Goal: Task Accomplishment & Management: Manage account settings

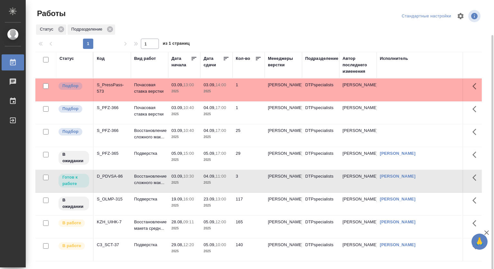
scroll to position [18, 0]
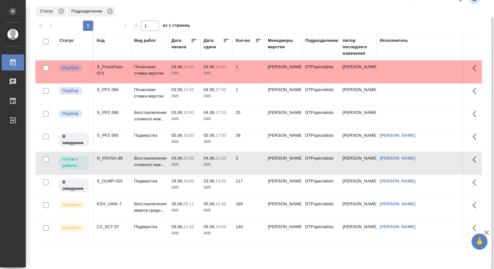
click at [219, 183] on p "13:00" at bounding box center [220, 180] width 11 height 5
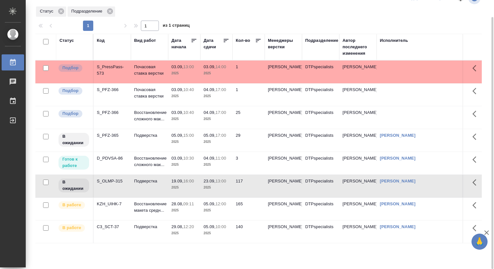
click at [219, 183] on p "13:00" at bounding box center [220, 180] width 11 height 5
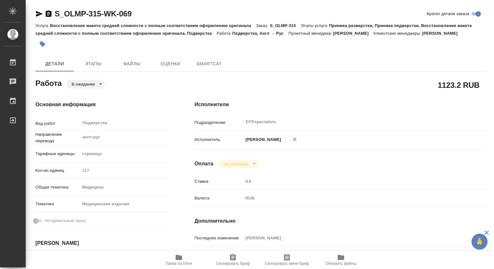
type textarea "x"
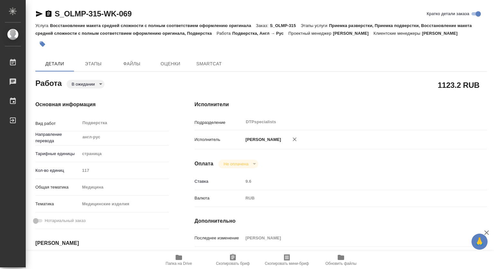
type textarea "x"
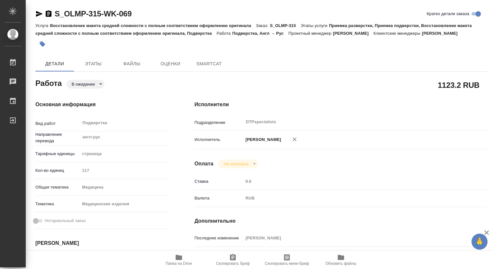
type textarea "x"
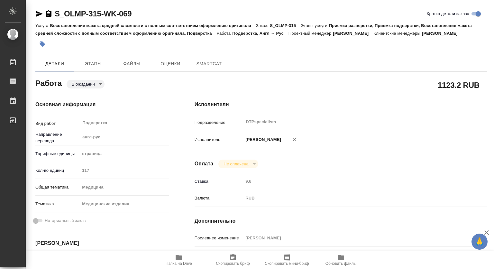
type textarea "x"
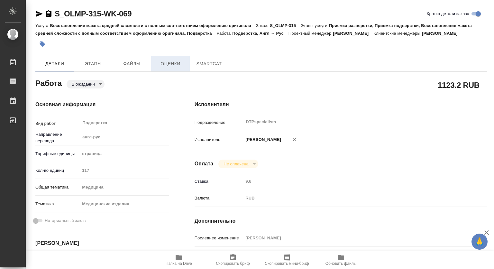
type textarea "x"
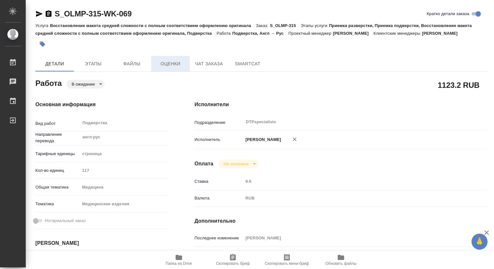
click at [174, 63] on span "Оценки" at bounding box center [170, 64] width 31 height 8
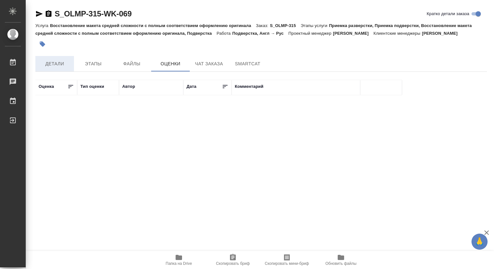
click at [59, 63] on span "Детали" at bounding box center [54, 64] width 31 height 8
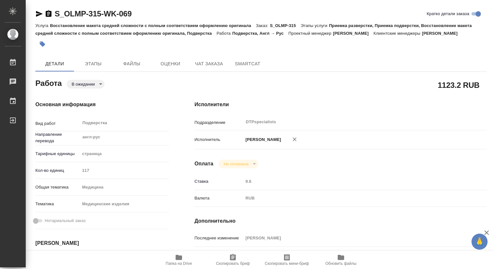
type textarea "x"
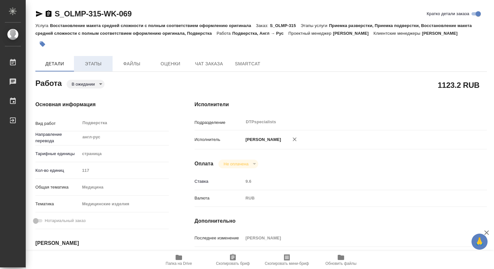
type textarea "x"
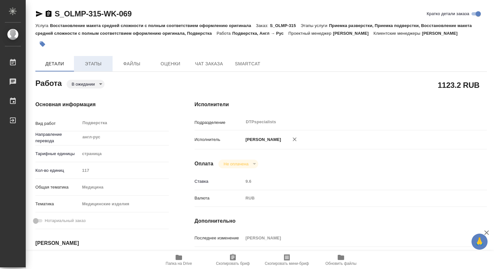
click at [91, 63] on span "Этапы" at bounding box center [93, 64] width 31 height 8
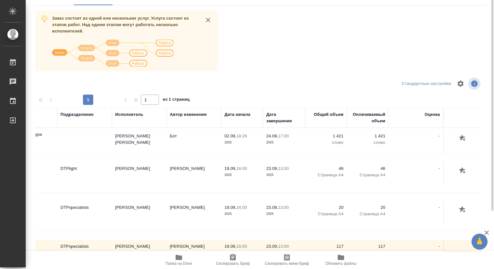
scroll to position [2, 0]
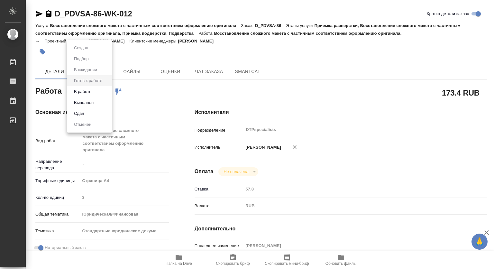
drag, startPoint x: 94, startPoint y: 90, endPoint x: 94, endPoint y: 94, distance: 3.9
click at [93, 91] on body "🙏 .cls-1 fill:#fff; AWATERA Kovtun Svetlana Работы 0 Чаты График Выйти D_PDVSA-…" at bounding box center [247, 134] width 494 height 269
click at [85, 92] on button "В работе" at bounding box center [82, 91] width 21 height 7
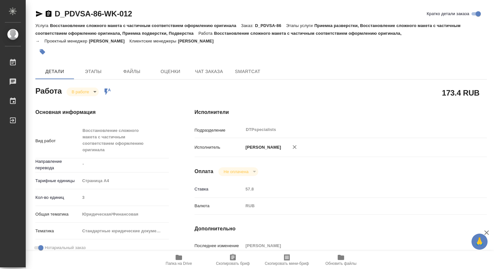
type textarea "x"
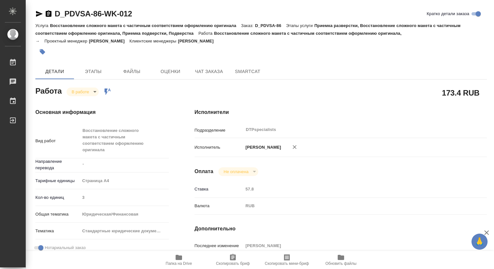
type textarea "x"
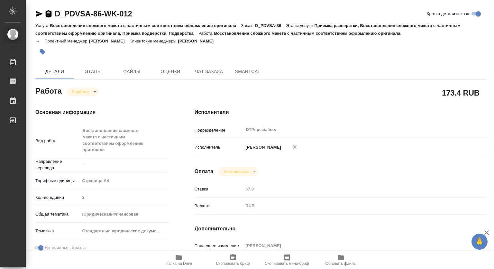
click at [49, 13] on icon "button" at bounding box center [49, 13] width 6 height 6
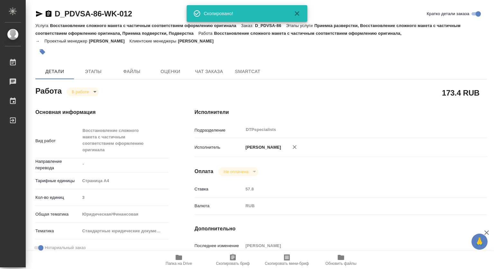
type textarea "x"
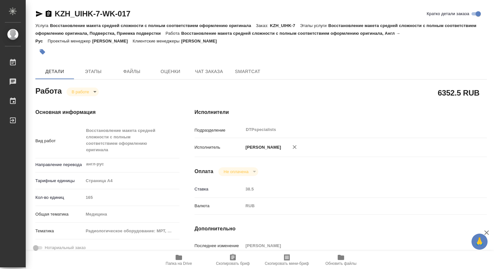
type textarea "x"
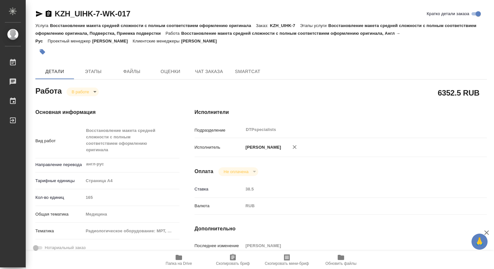
type textarea "x"
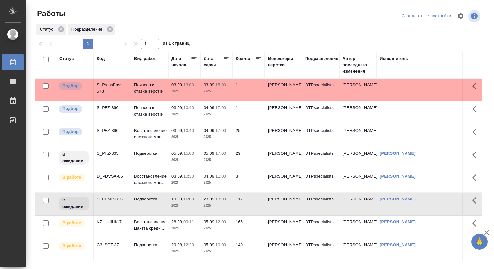
scroll to position [18, 0]
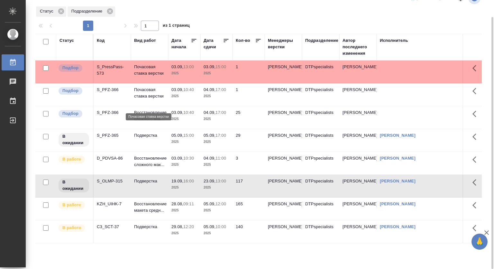
click at [143, 91] on p "Почасовая ставка верстки" at bounding box center [149, 92] width 31 height 13
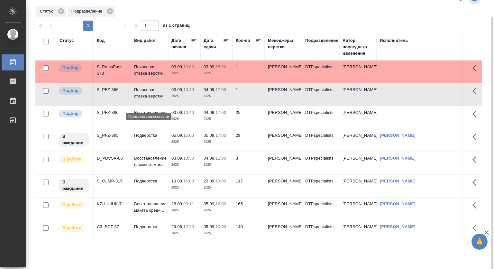
click at [143, 91] on p "Почасовая ставка верстки" at bounding box center [149, 92] width 31 height 13
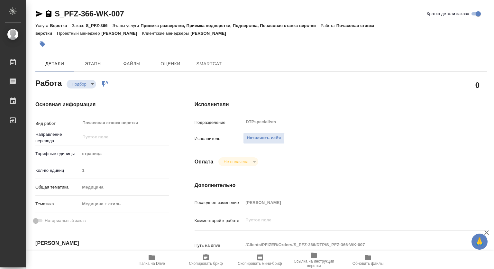
type textarea "x"
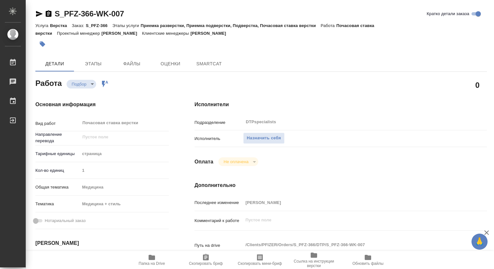
type textarea "x"
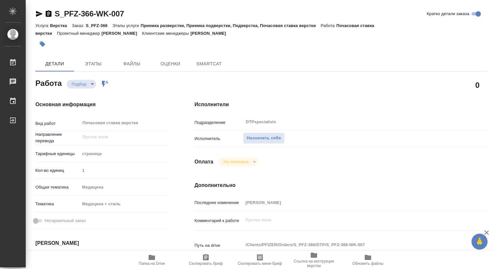
type textarea "x"
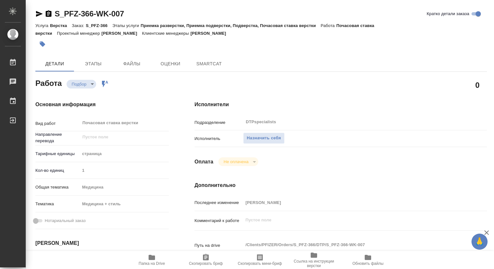
type textarea "x"
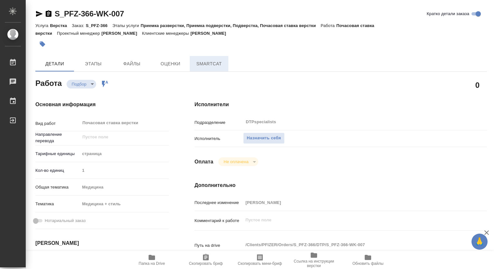
type textarea "x"
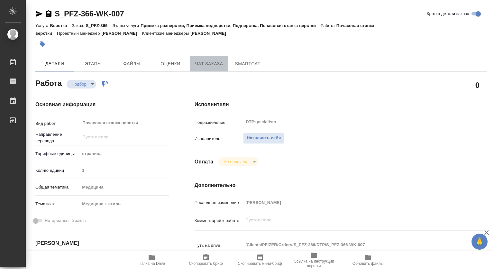
click at [205, 64] on span "Чат заказа" at bounding box center [209, 64] width 31 height 8
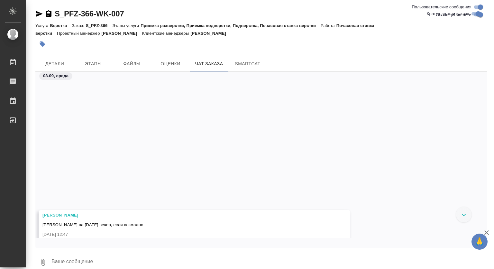
scroll to position [5977, 0]
